Goal: Information Seeking & Learning: Learn about a topic

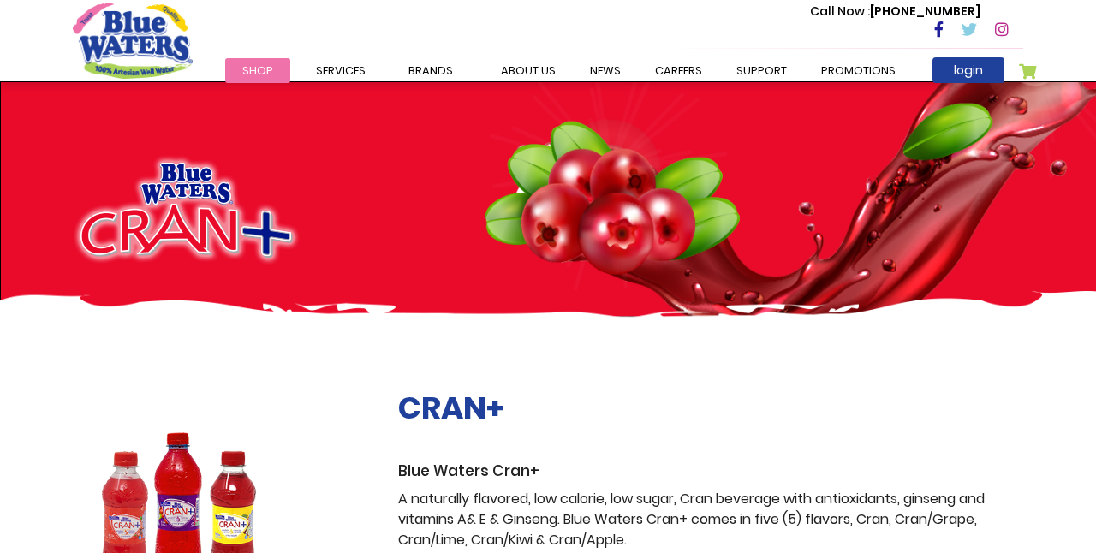
click at [265, 74] on span "Shop" at bounding box center [257, 71] width 31 height 16
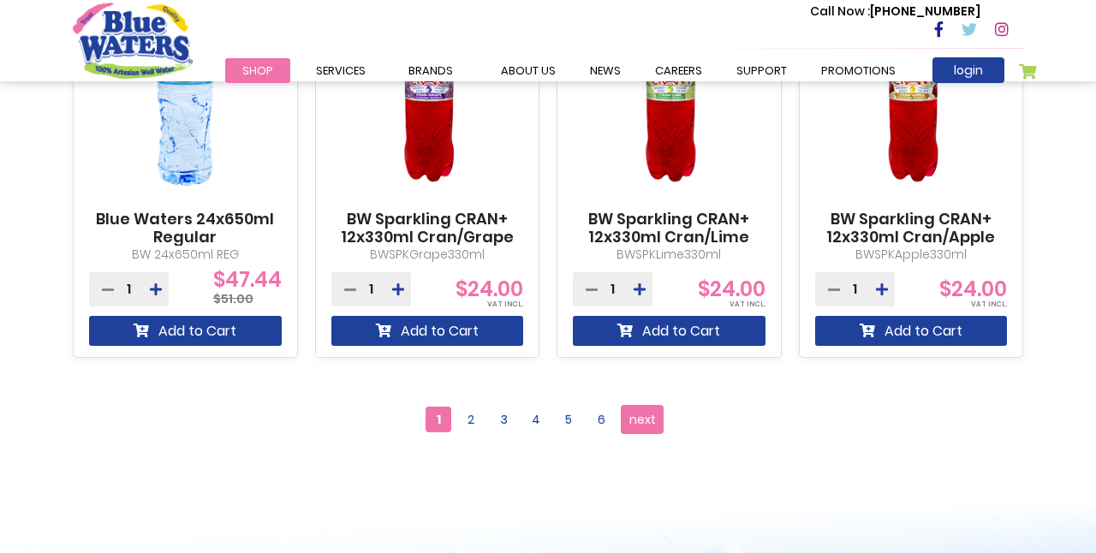
scroll to position [1648, 0]
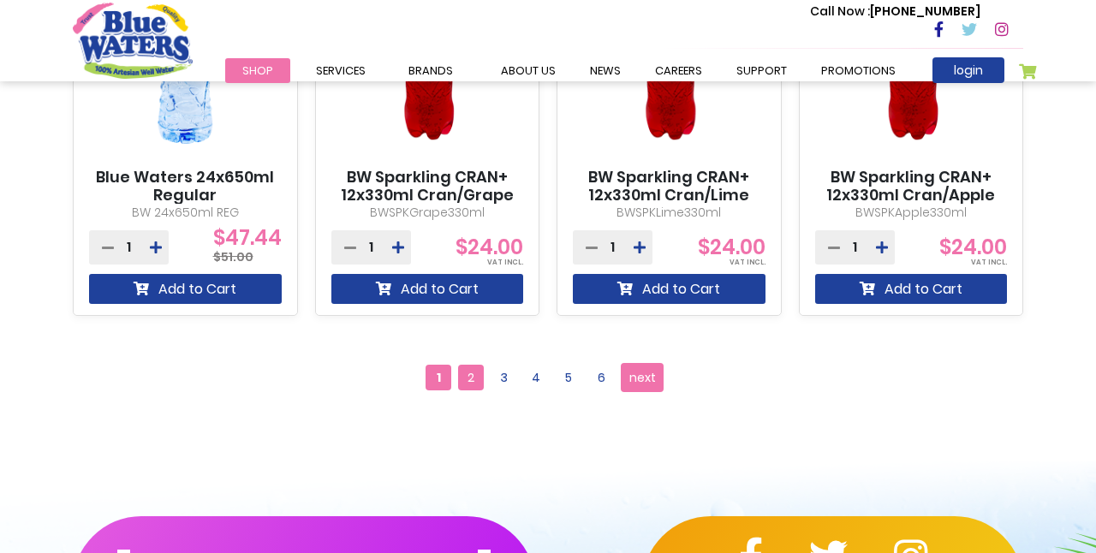
click at [475, 371] on span "2" at bounding box center [471, 378] width 26 height 26
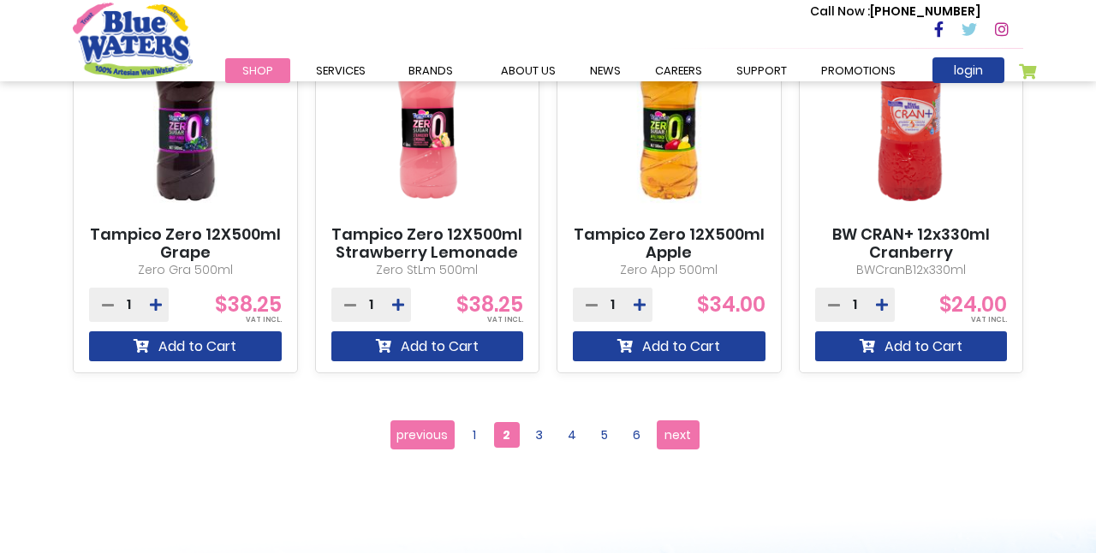
scroll to position [1593, 0]
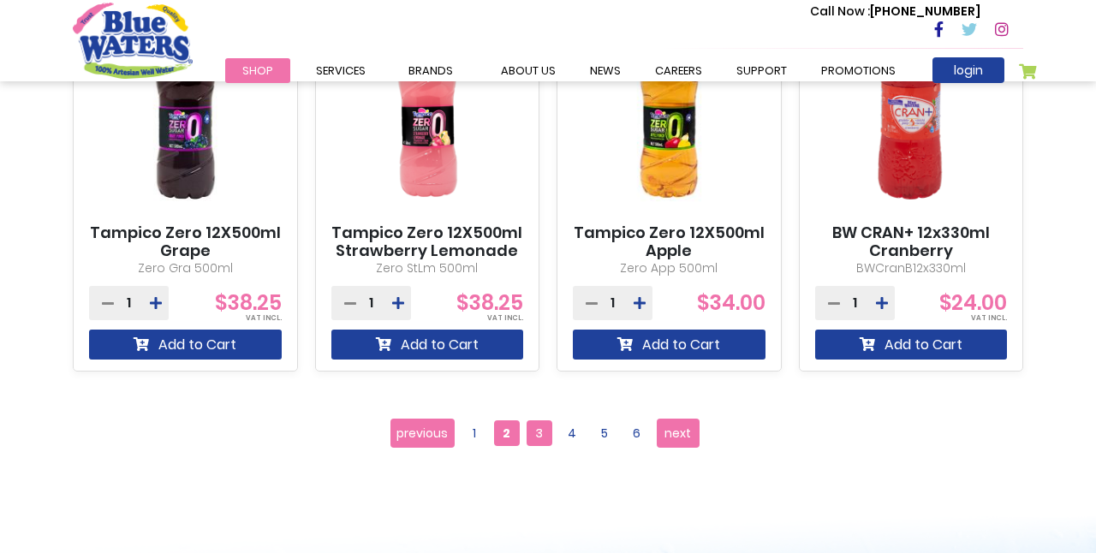
click at [539, 433] on span "3" at bounding box center [540, 433] width 26 height 26
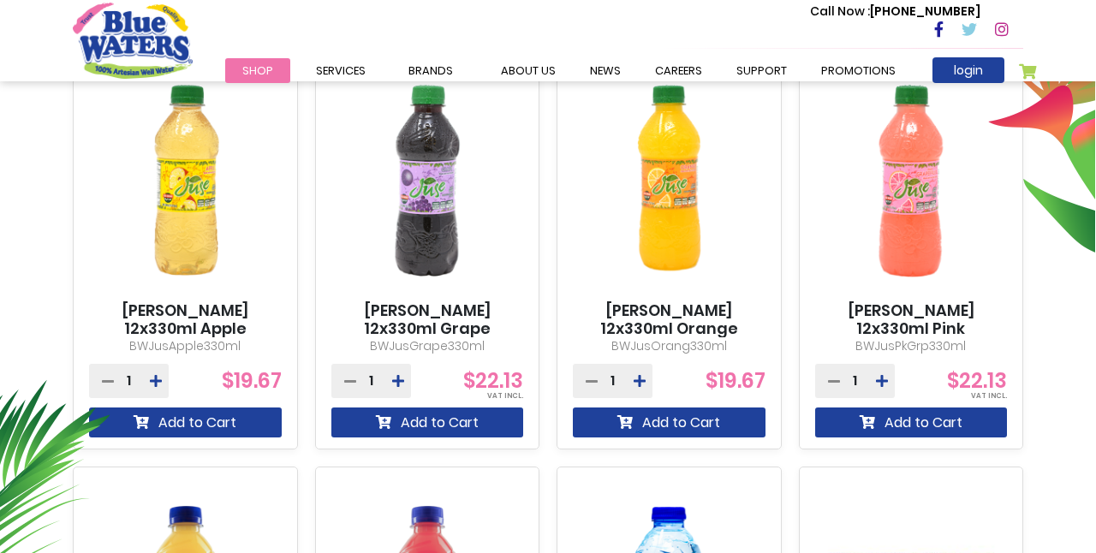
scroll to position [682, 0]
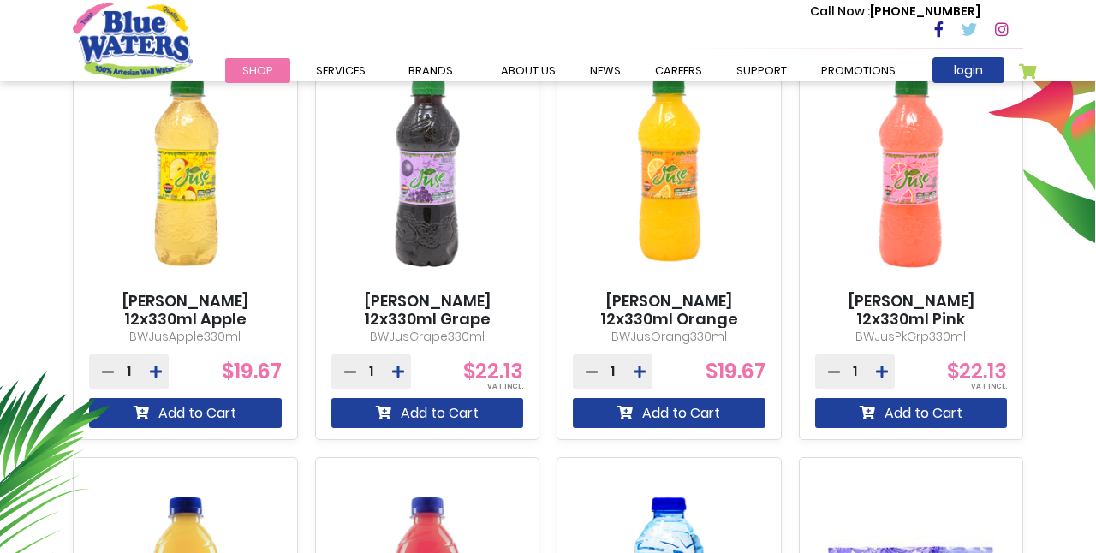
click at [679, 207] on img at bounding box center [669, 171] width 193 height 241
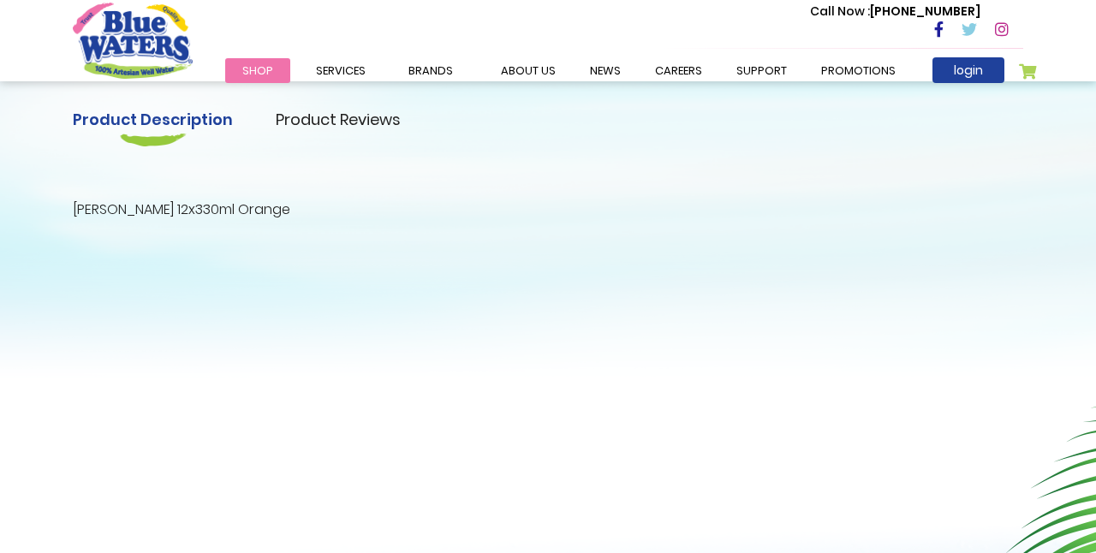
scroll to position [527, 0]
click at [363, 115] on link "Product Reviews" at bounding box center [338, 118] width 125 height 23
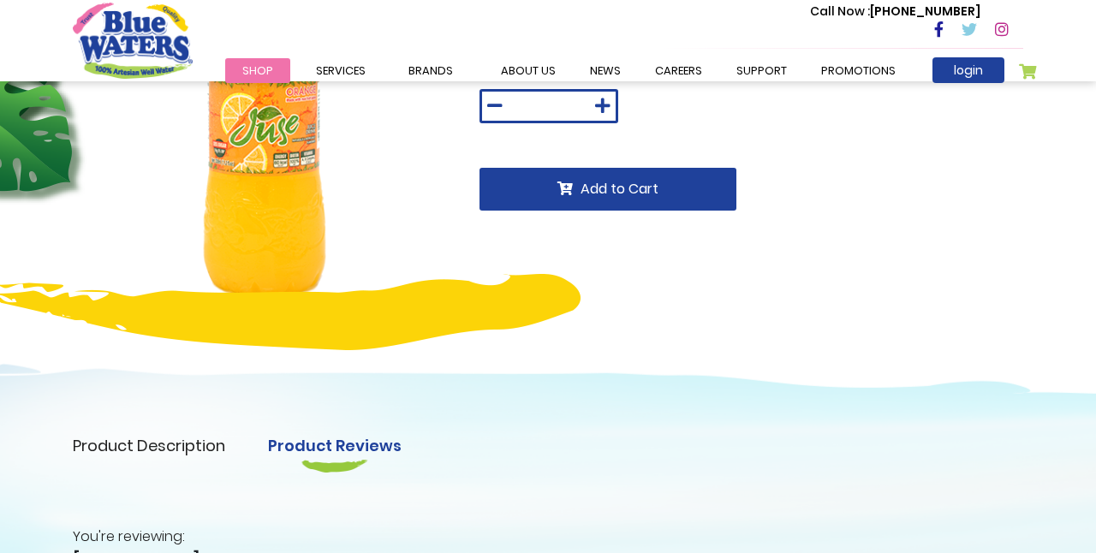
scroll to position [259, 0]
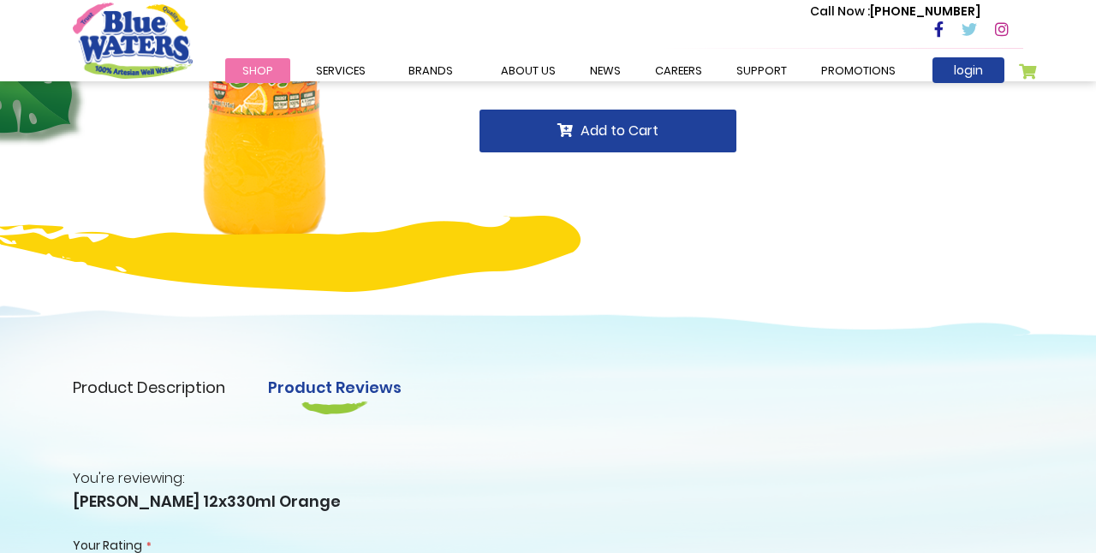
click at [199, 391] on link "Product Description" at bounding box center [149, 387] width 152 height 23
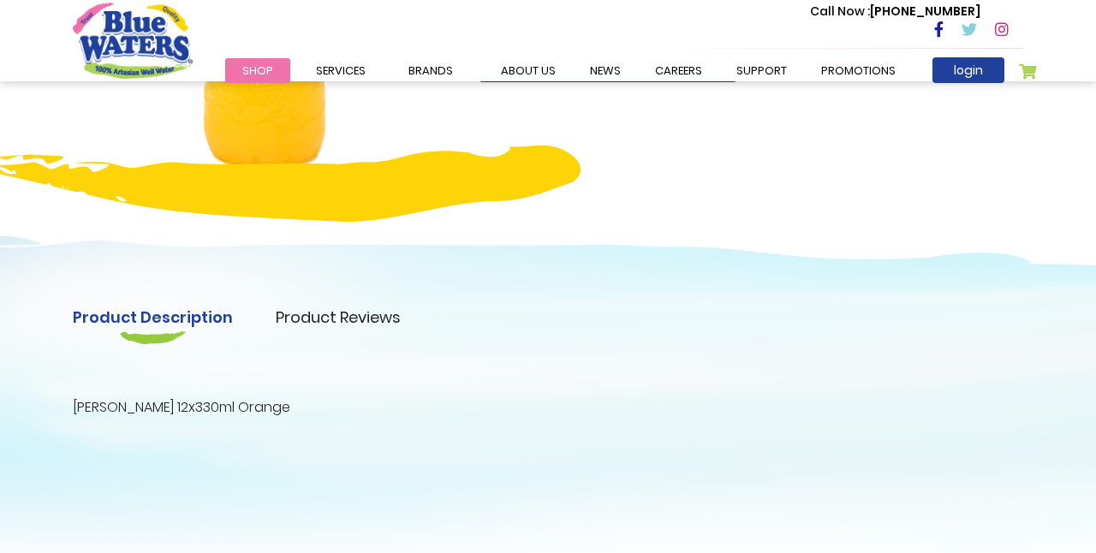
scroll to position [0, 0]
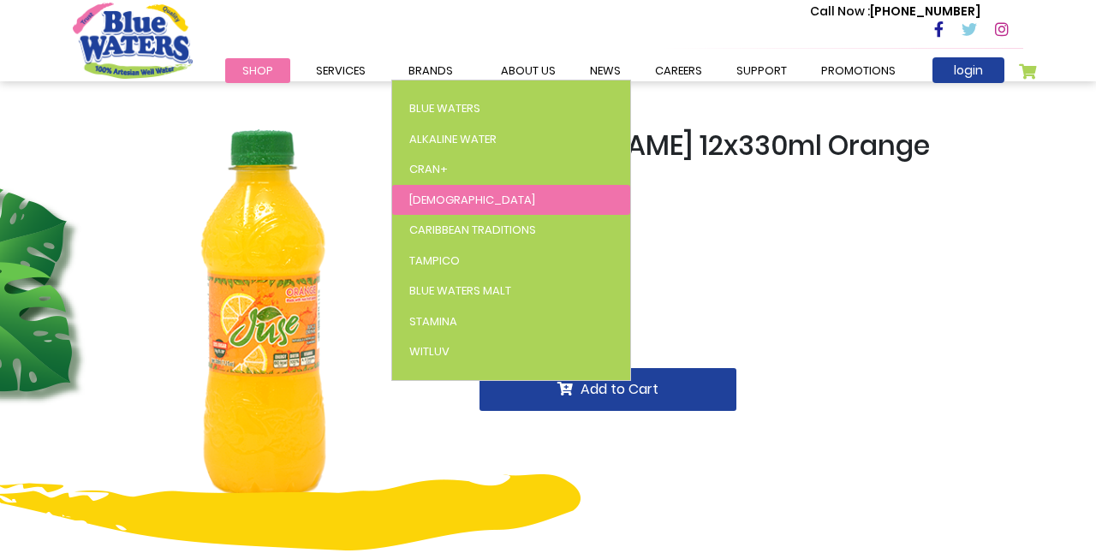
click at [434, 200] on link "[DEMOGRAPHIC_DATA]" at bounding box center [511, 200] width 238 height 31
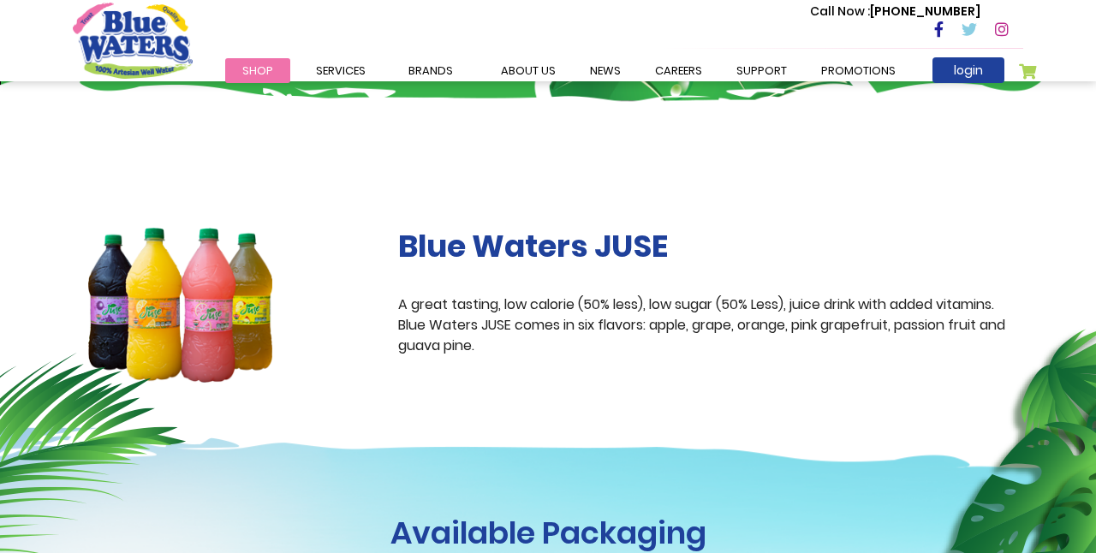
scroll to position [156, 0]
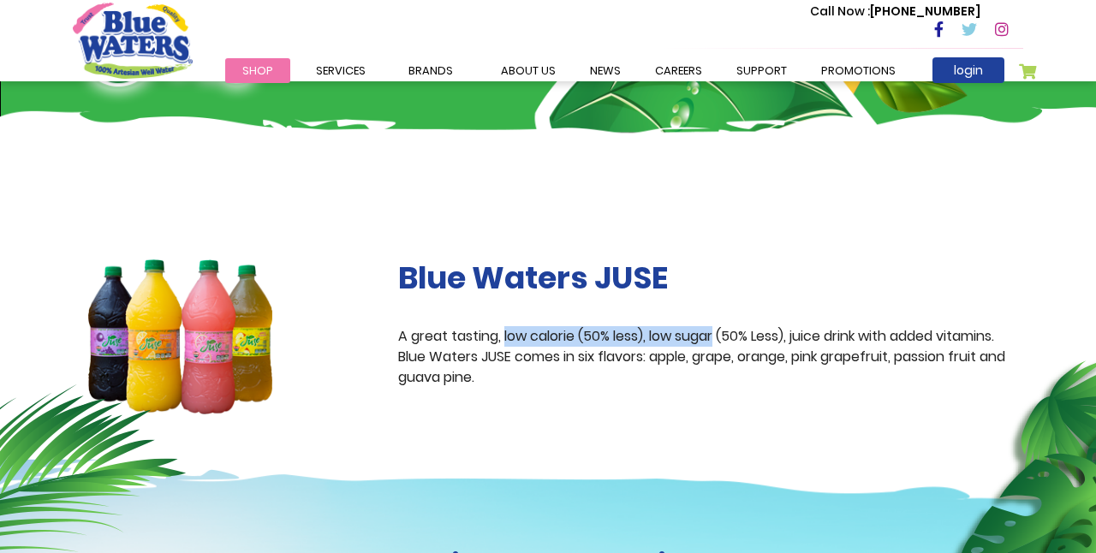
drag, startPoint x: 503, startPoint y: 335, endPoint x: 718, endPoint y: 328, distance: 215.0
click at [718, 328] on p "A great tasting, low calorie (50% less), low sugar (50% Less), juice drink with…" at bounding box center [710, 357] width 625 height 62
copy p "low calorie (50% less), low sugar"
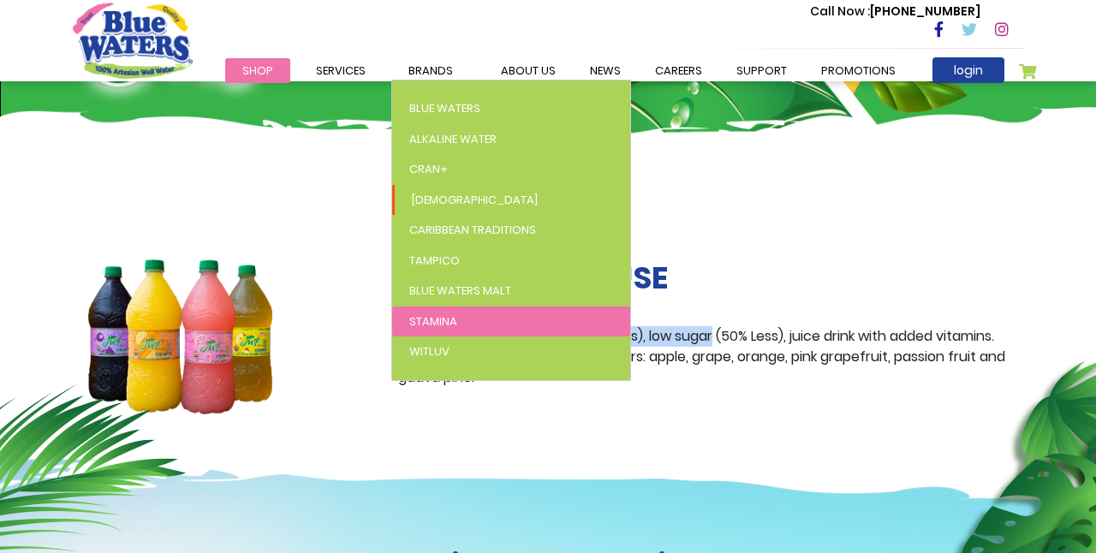
click at [442, 323] on span "Stamina" at bounding box center [433, 321] width 48 height 16
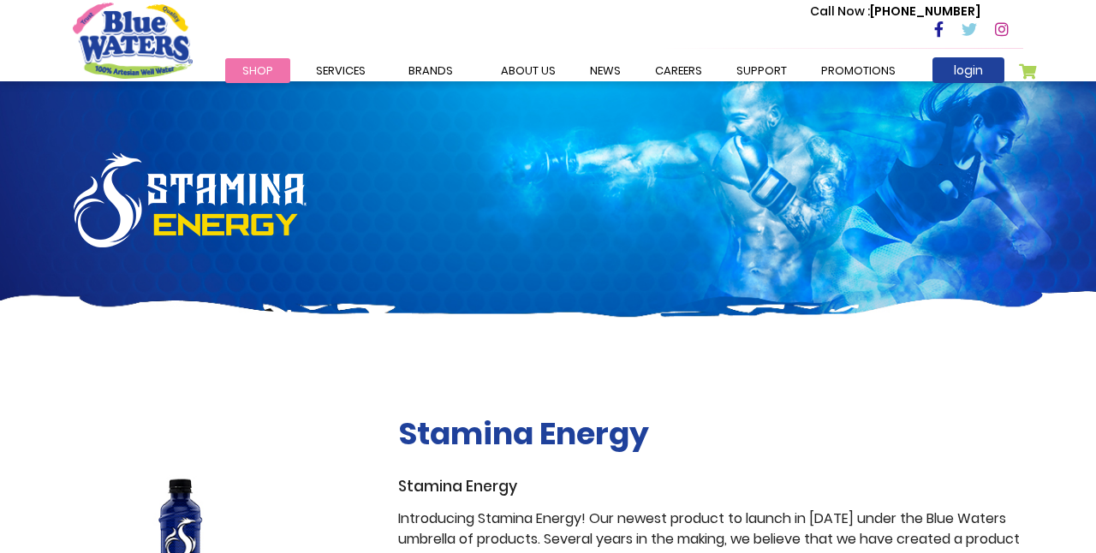
scroll to position [240, 0]
